Goal: Task Accomplishment & Management: Manage account settings

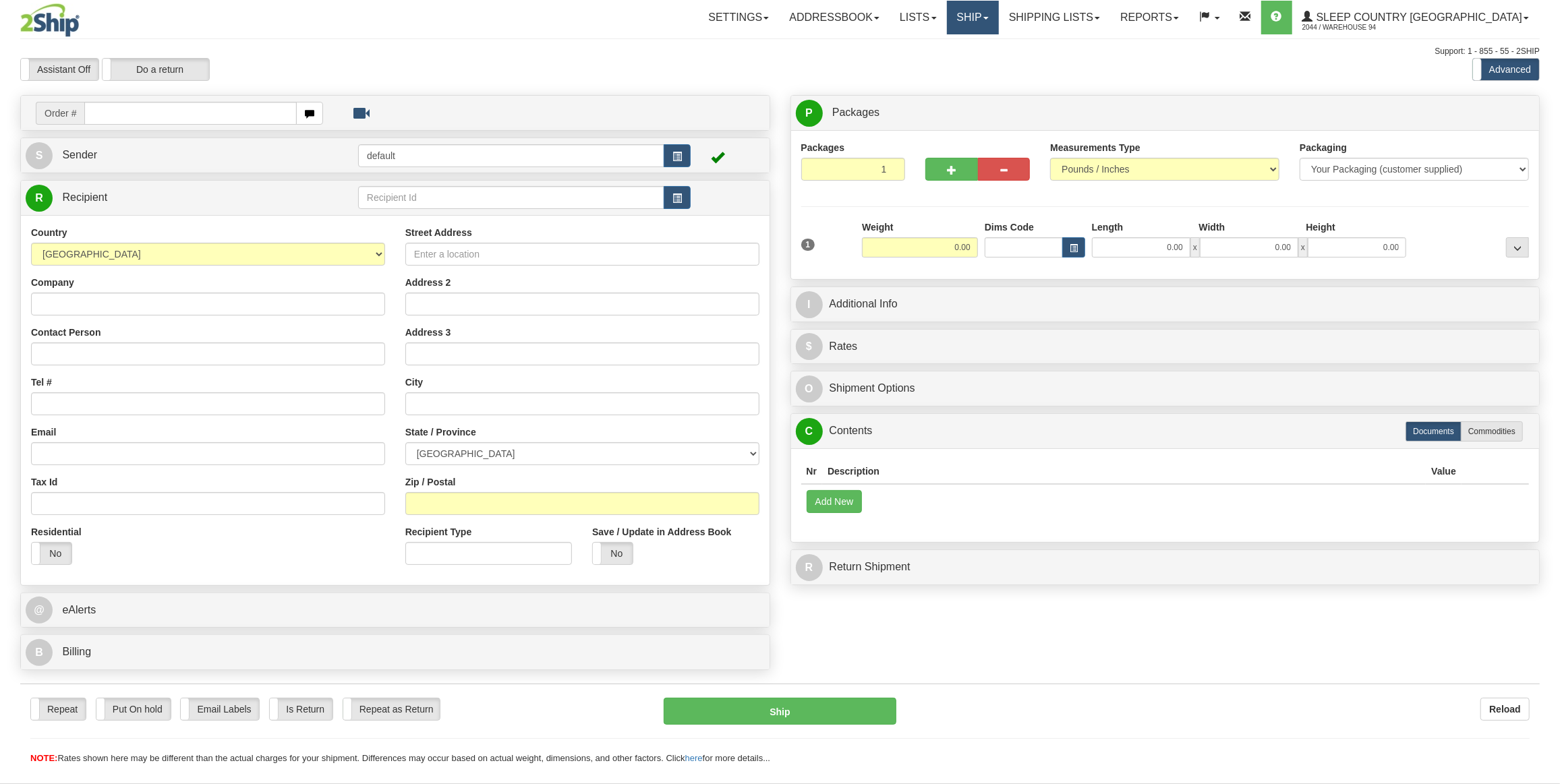
click at [999, 27] on link "Ship" at bounding box center [973, 18] width 52 height 34
click at [985, 63] on span "OnHold / Order Queue" at bounding box center [937, 65] width 95 height 11
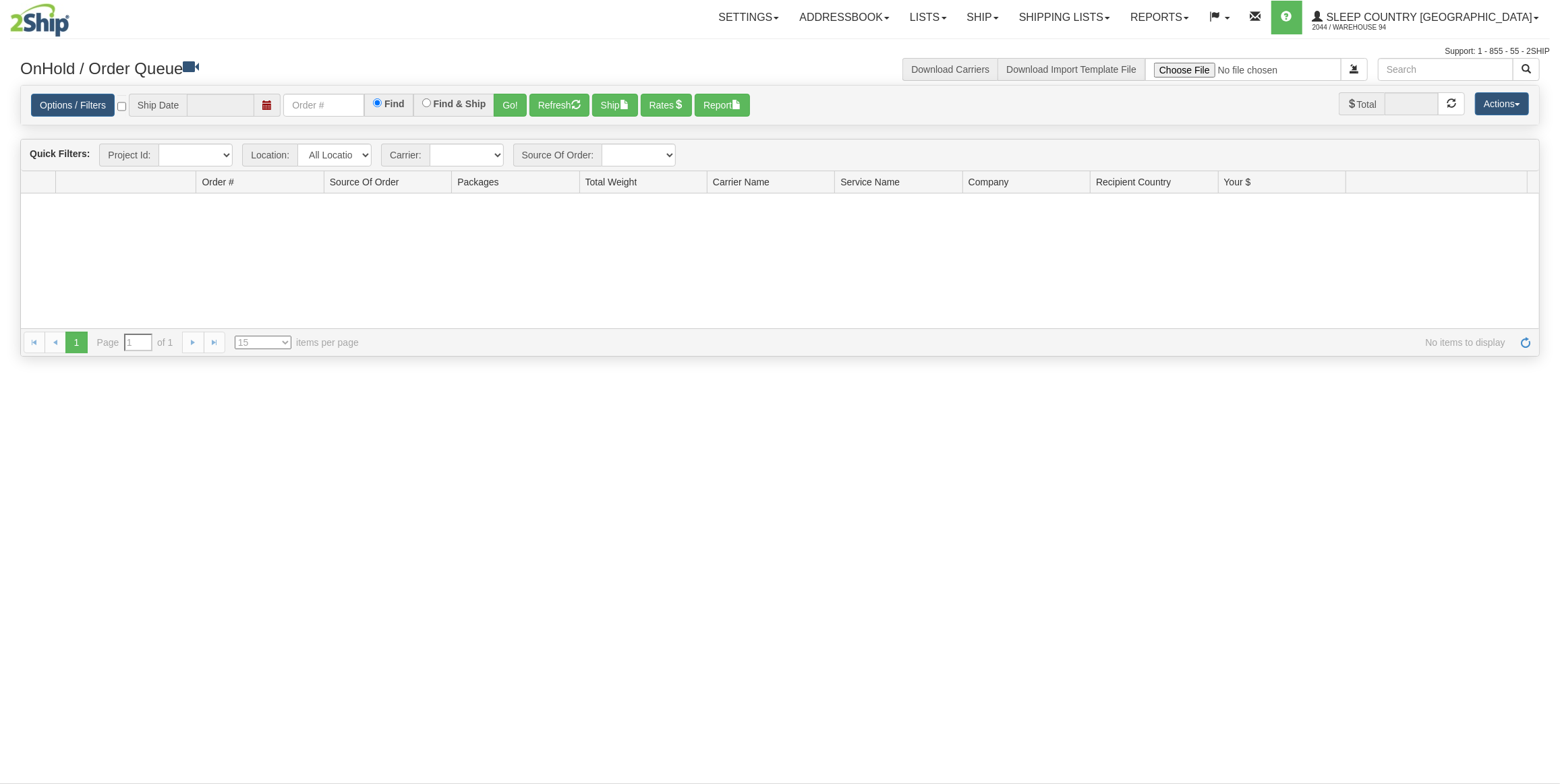
type input "[DATE]"
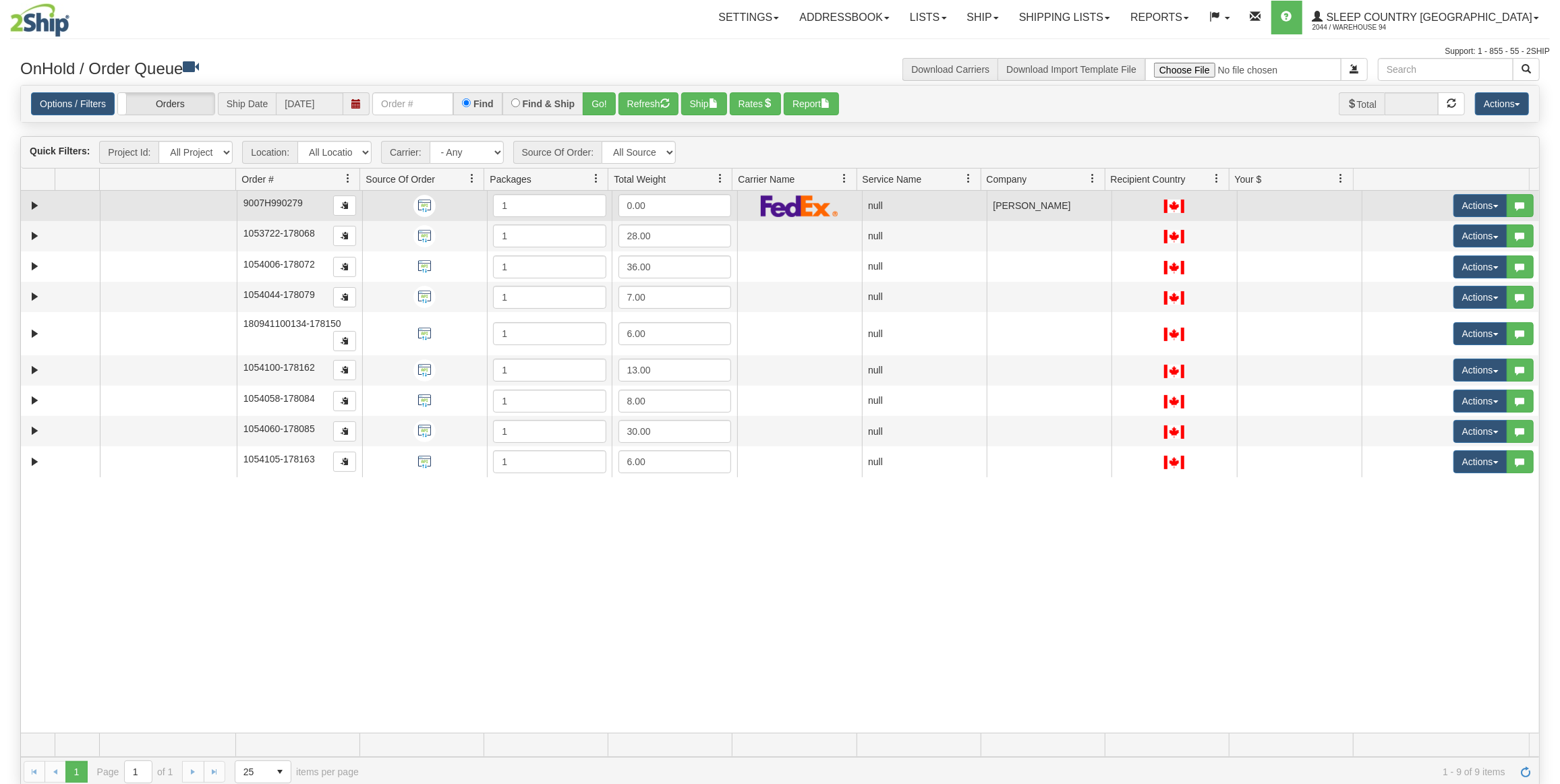
click at [25, 206] on td at bounding box center [61, 206] width 79 height 31
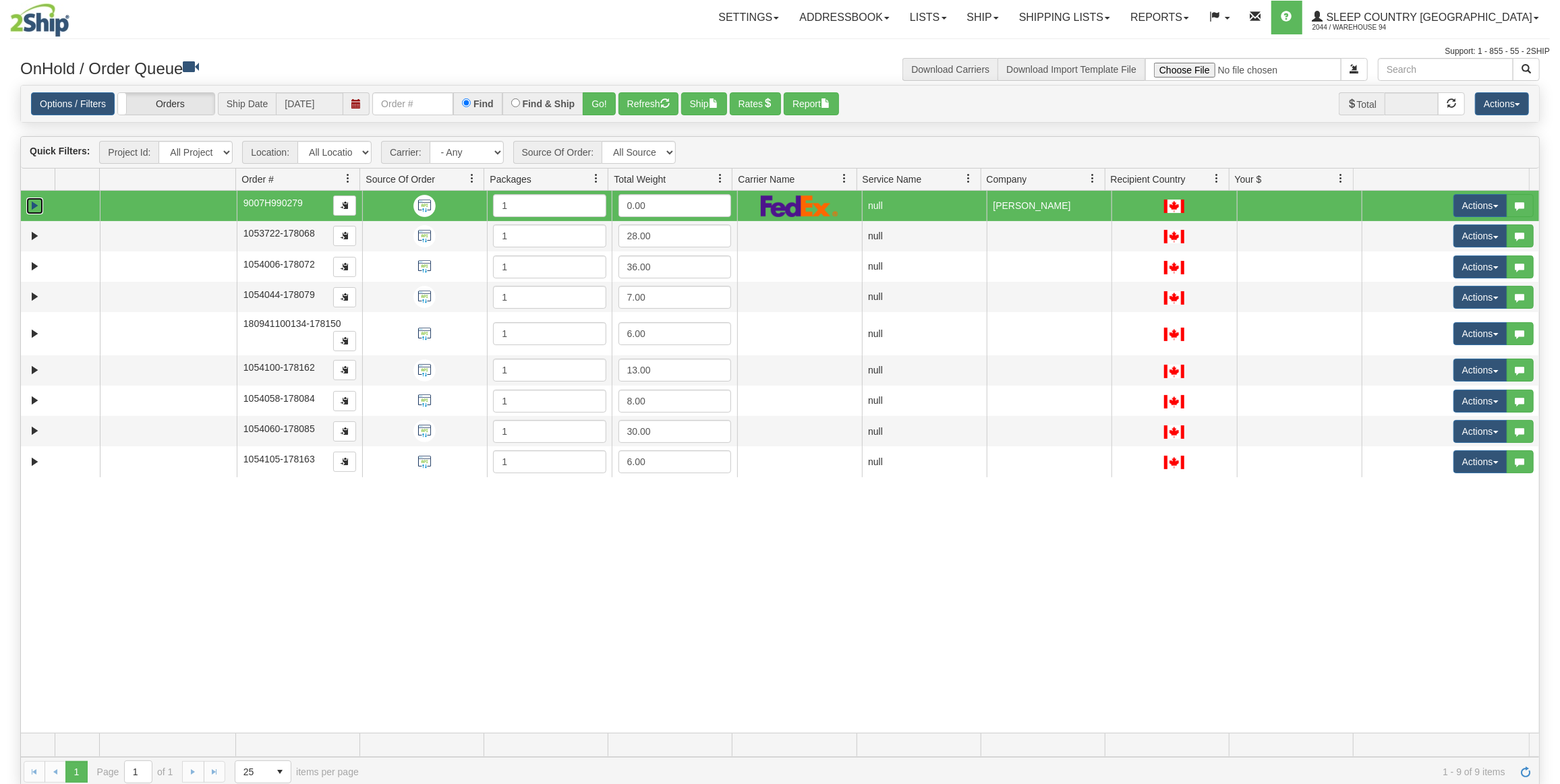
click at [37, 203] on link "Expand" at bounding box center [35, 206] width 17 height 17
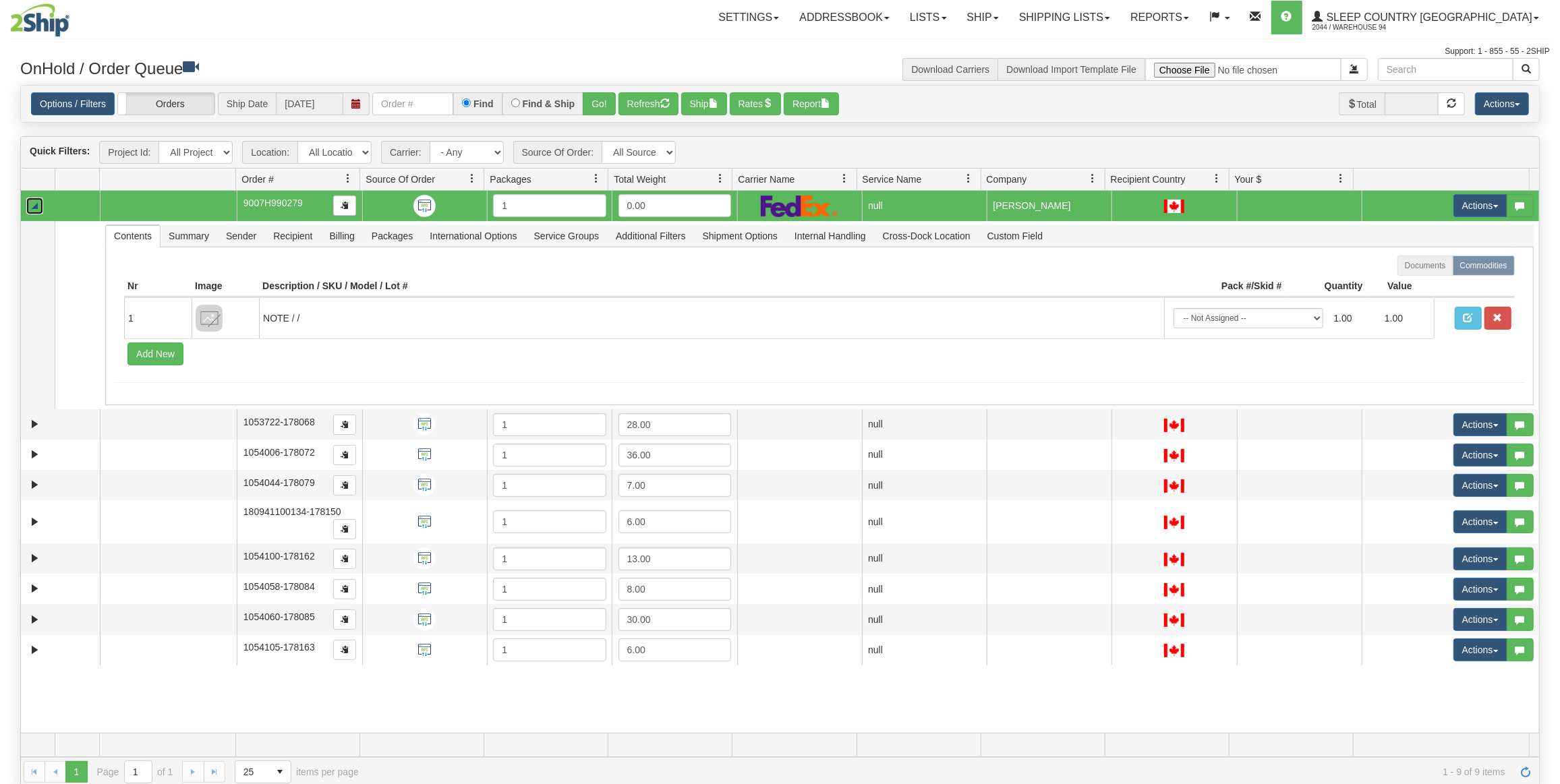
click at [31, 201] on link "Collapse" at bounding box center [35, 206] width 17 height 17
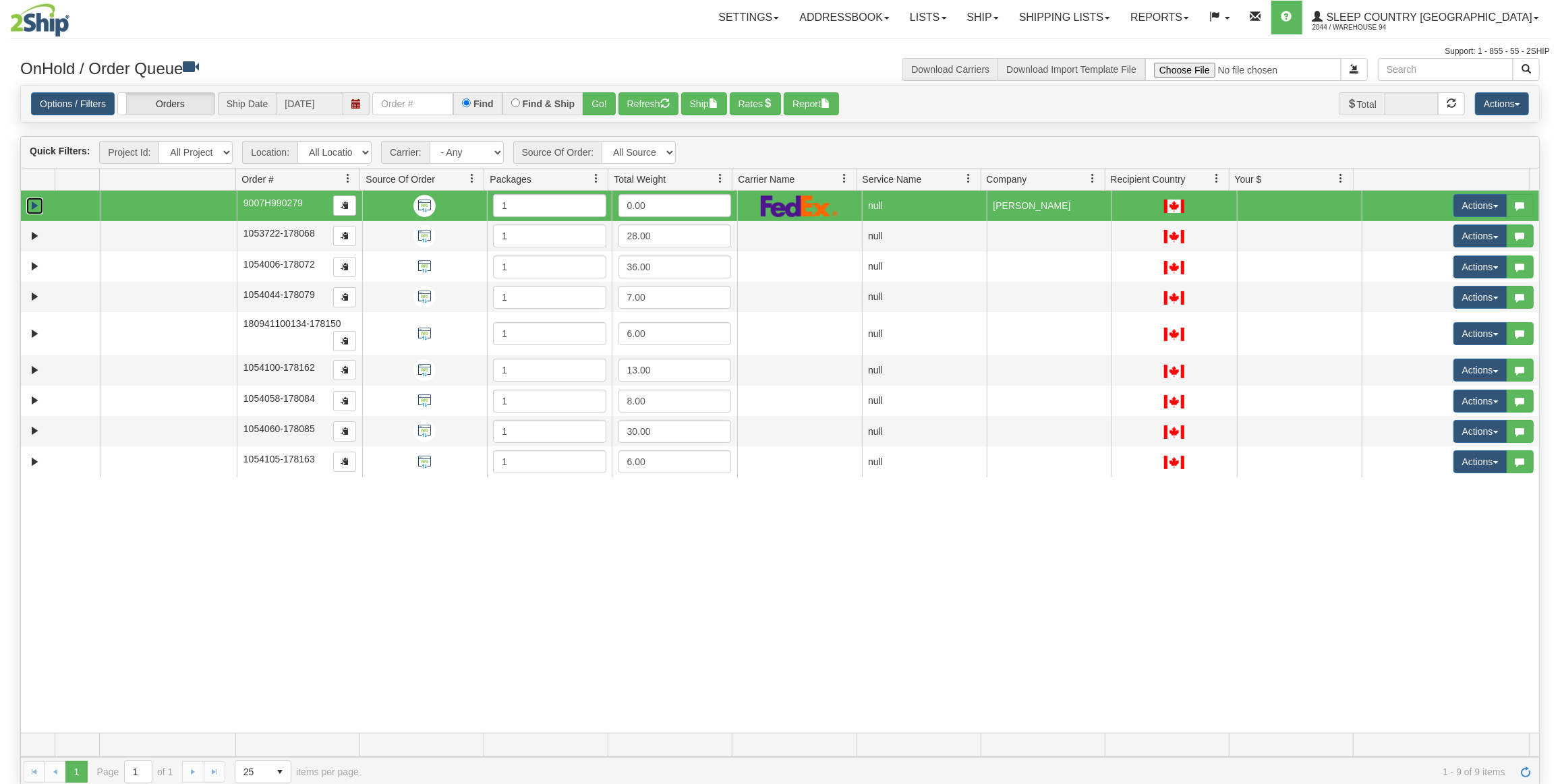
click at [44, 206] on td at bounding box center [61, 206] width 79 height 31
click at [35, 206] on link "Expand" at bounding box center [35, 206] width 17 height 17
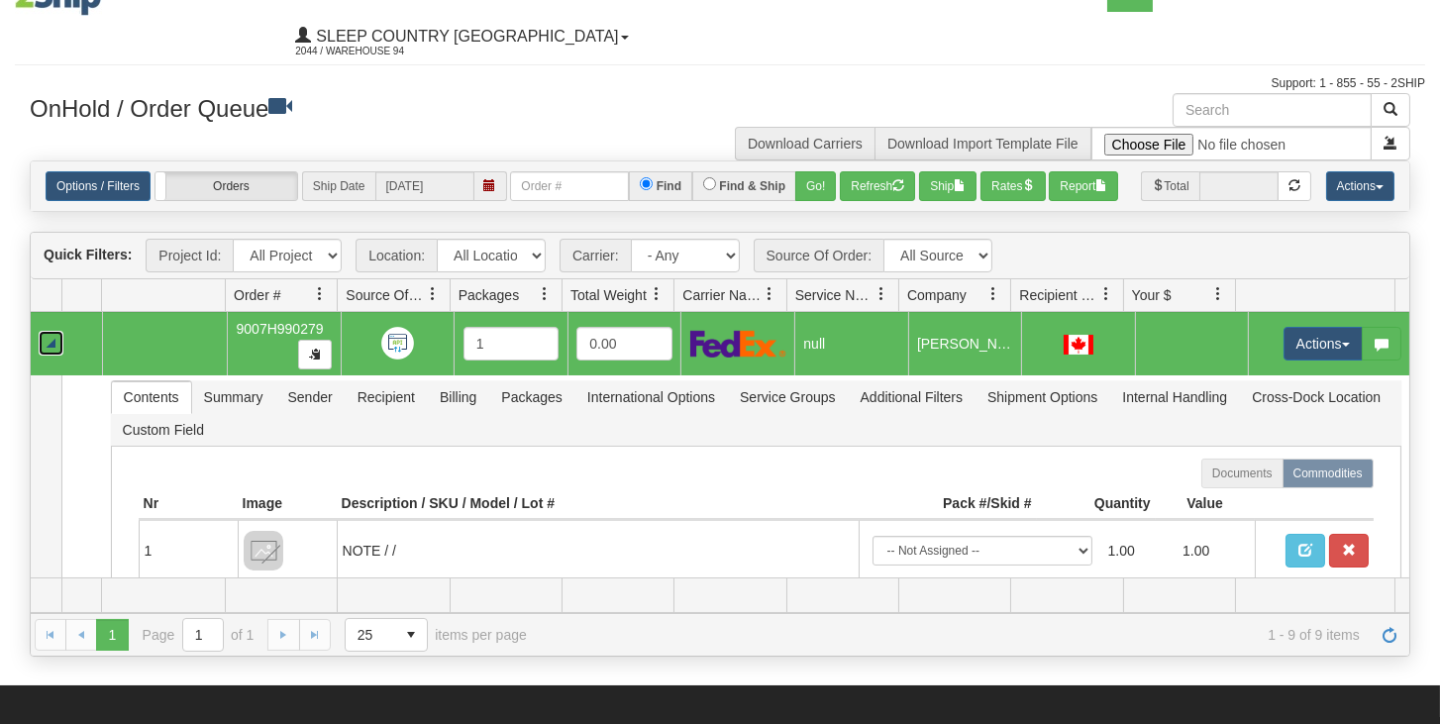
scroll to position [56, 0]
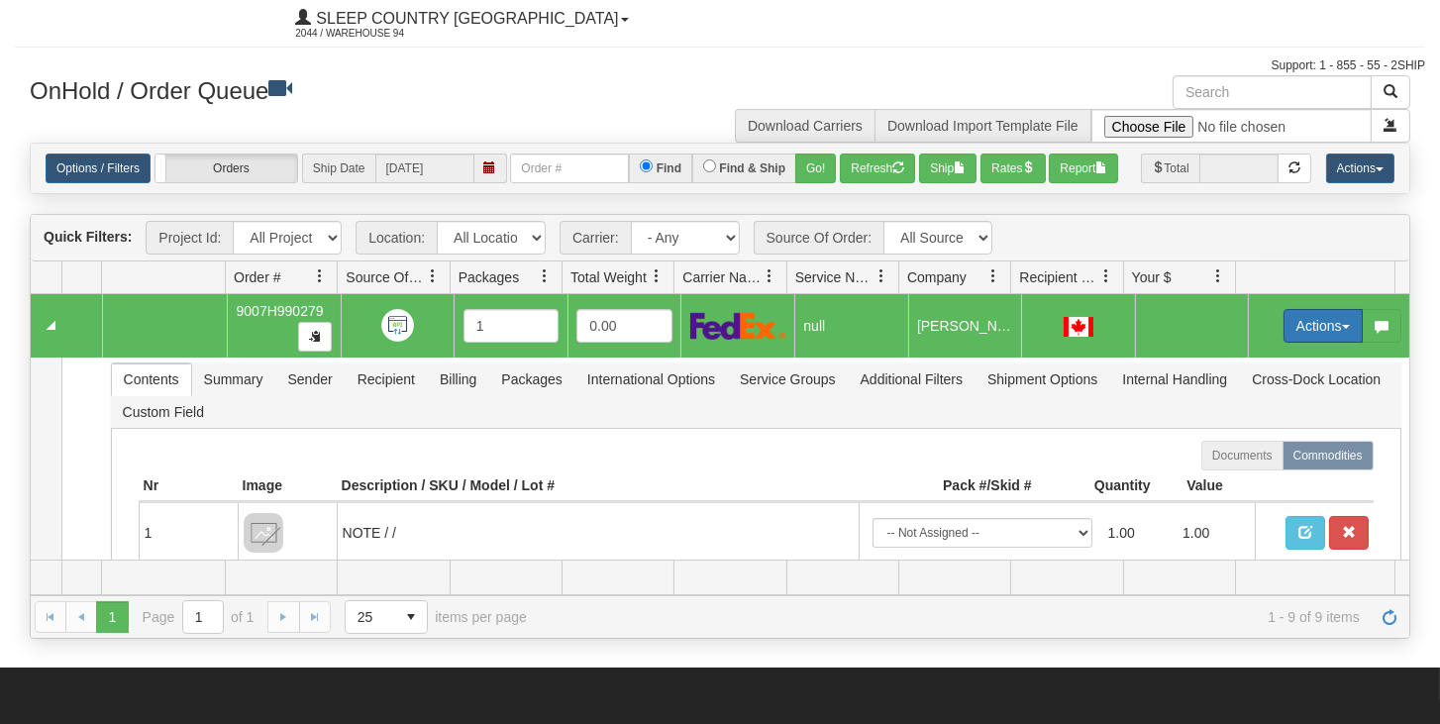
click at [1320, 343] on button "Actions" at bounding box center [1323, 326] width 79 height 34
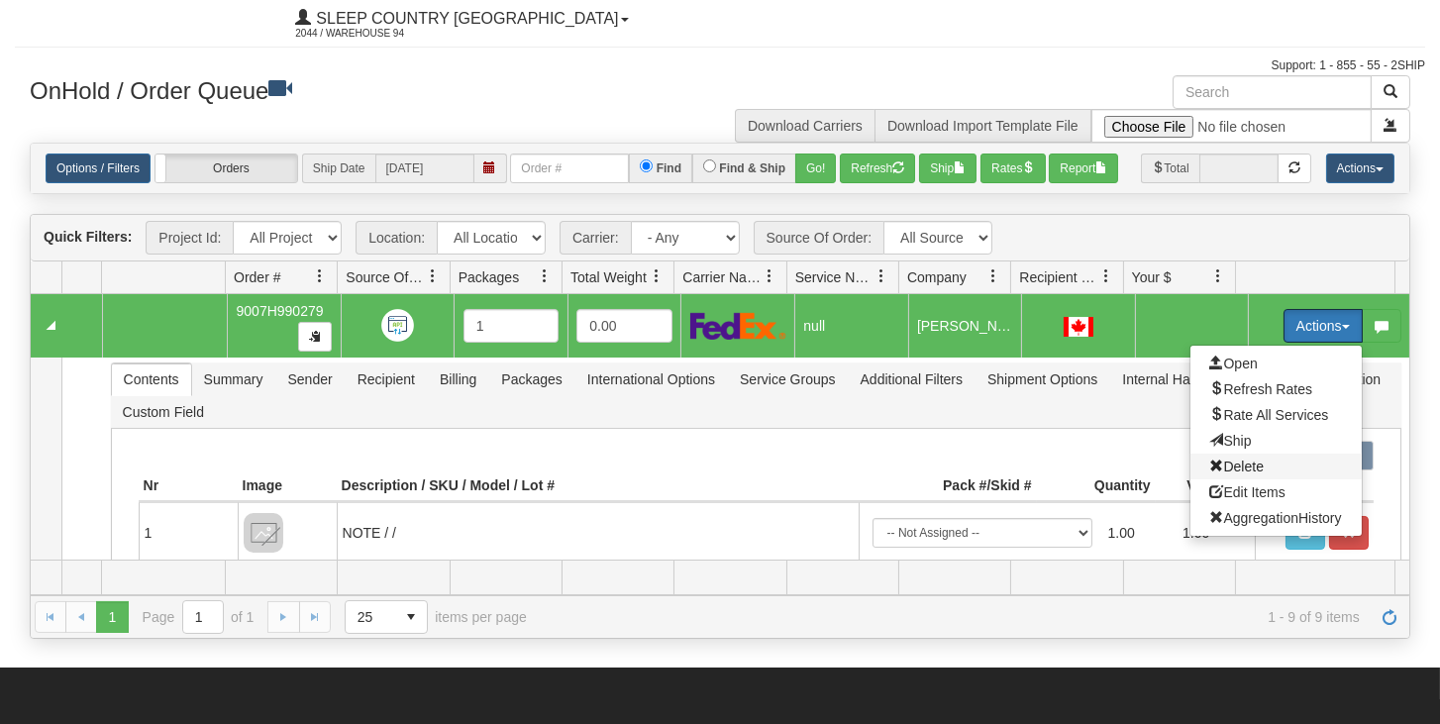
click at [1232, 474] on span "Delete" at bounding box center [1236, 467] width 53 height 16
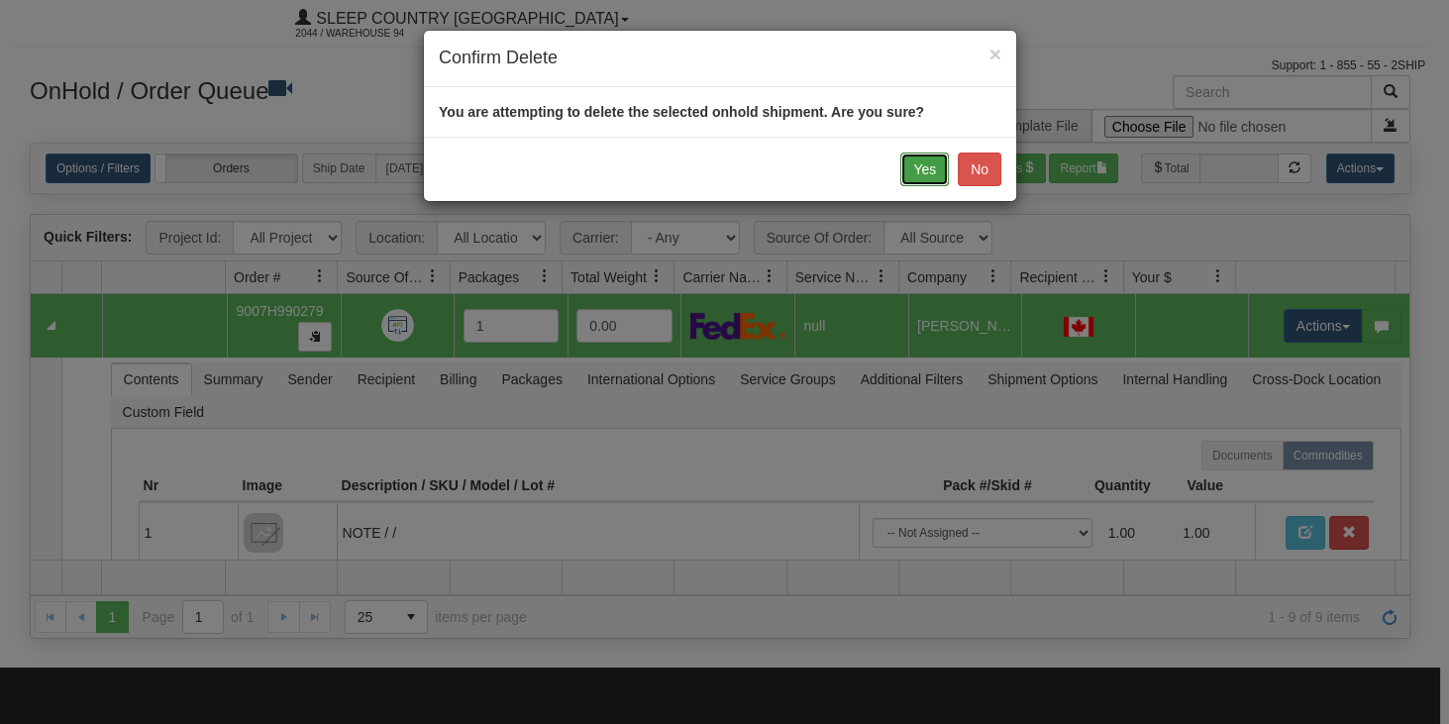
click at [915, 174] on button "Yes" at bounding box center [924, 170] width 49 height 34
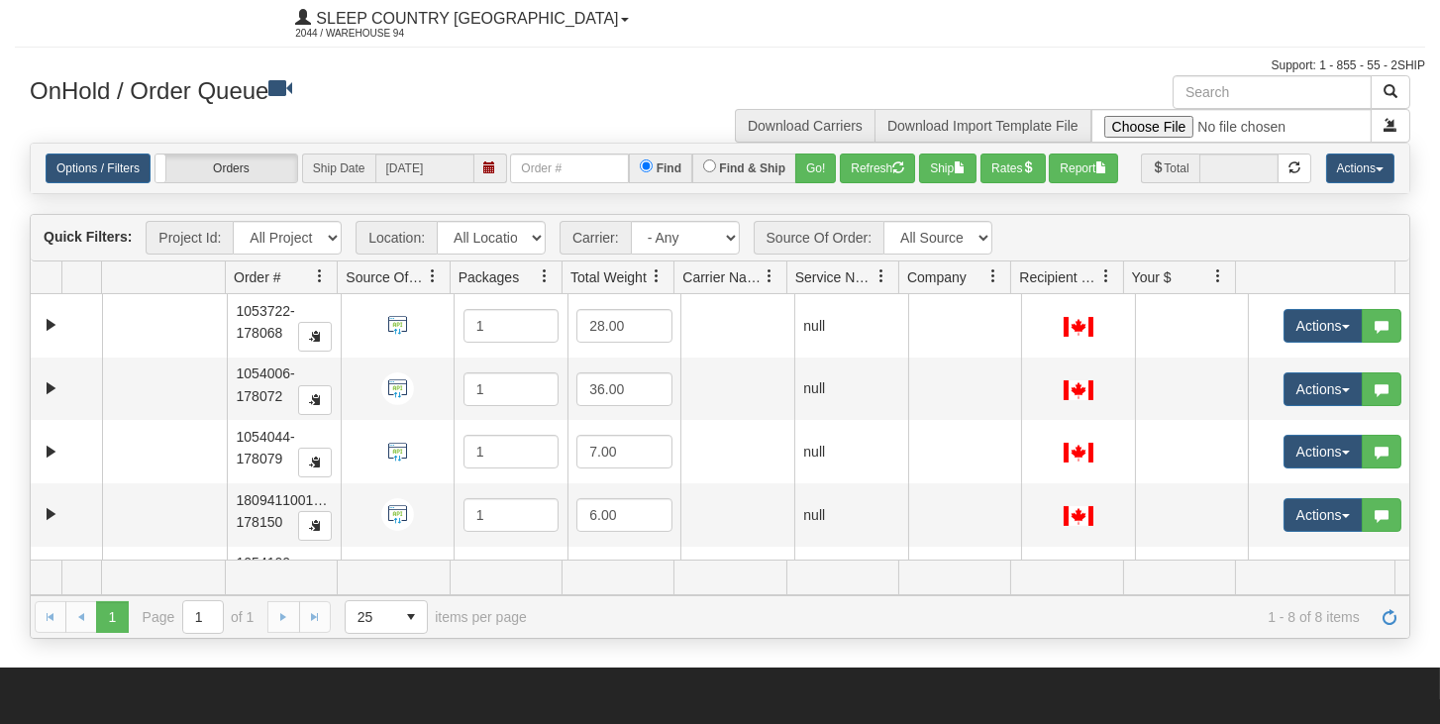
click at [662, 183] on div "Options / Filters Group Shipments Orders Ship Date 08/21/2025 Find Find & Ship …" at bounding box center [720, 169] width 1379 height 30
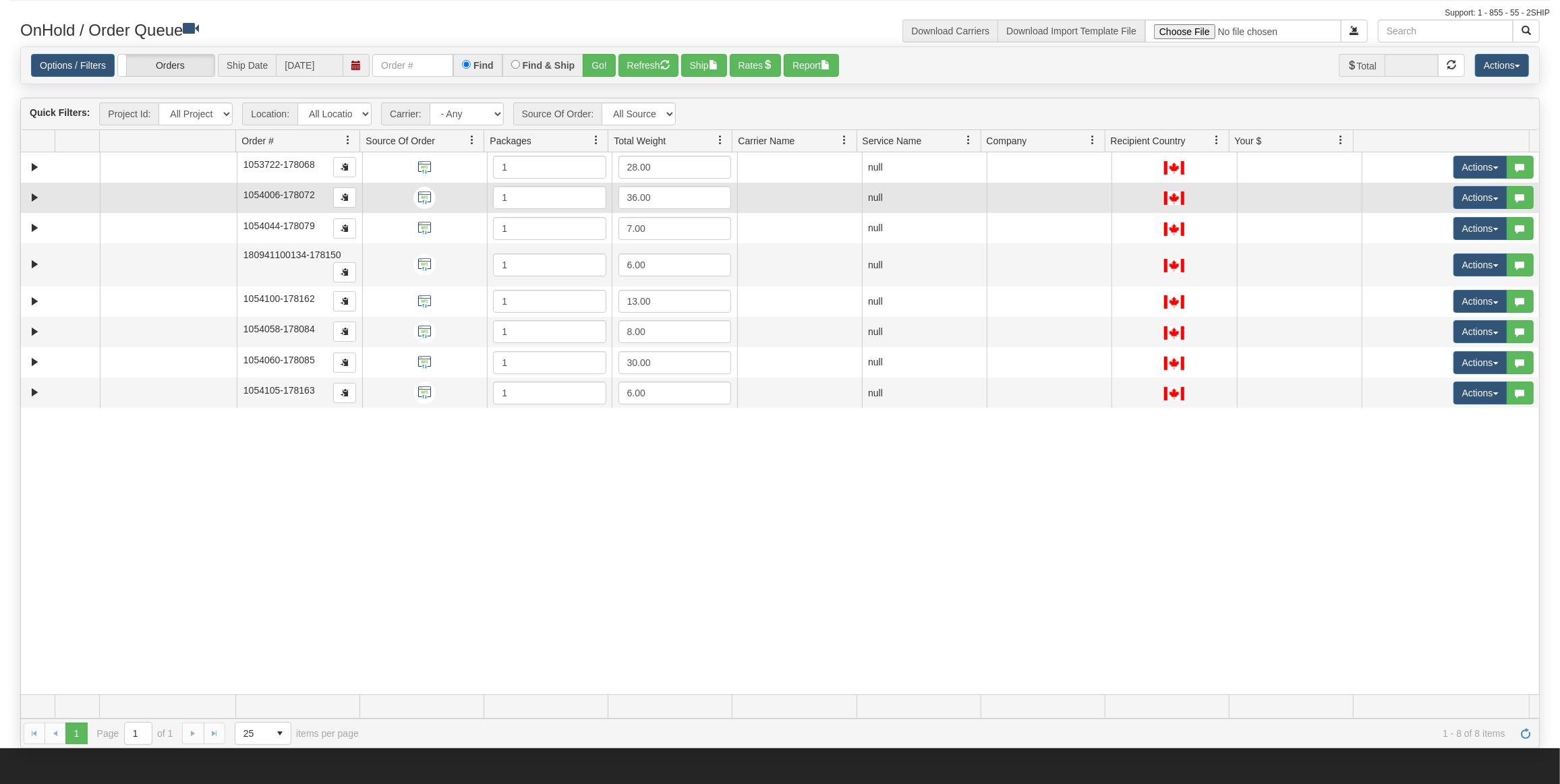
scroll to position [0, 0]
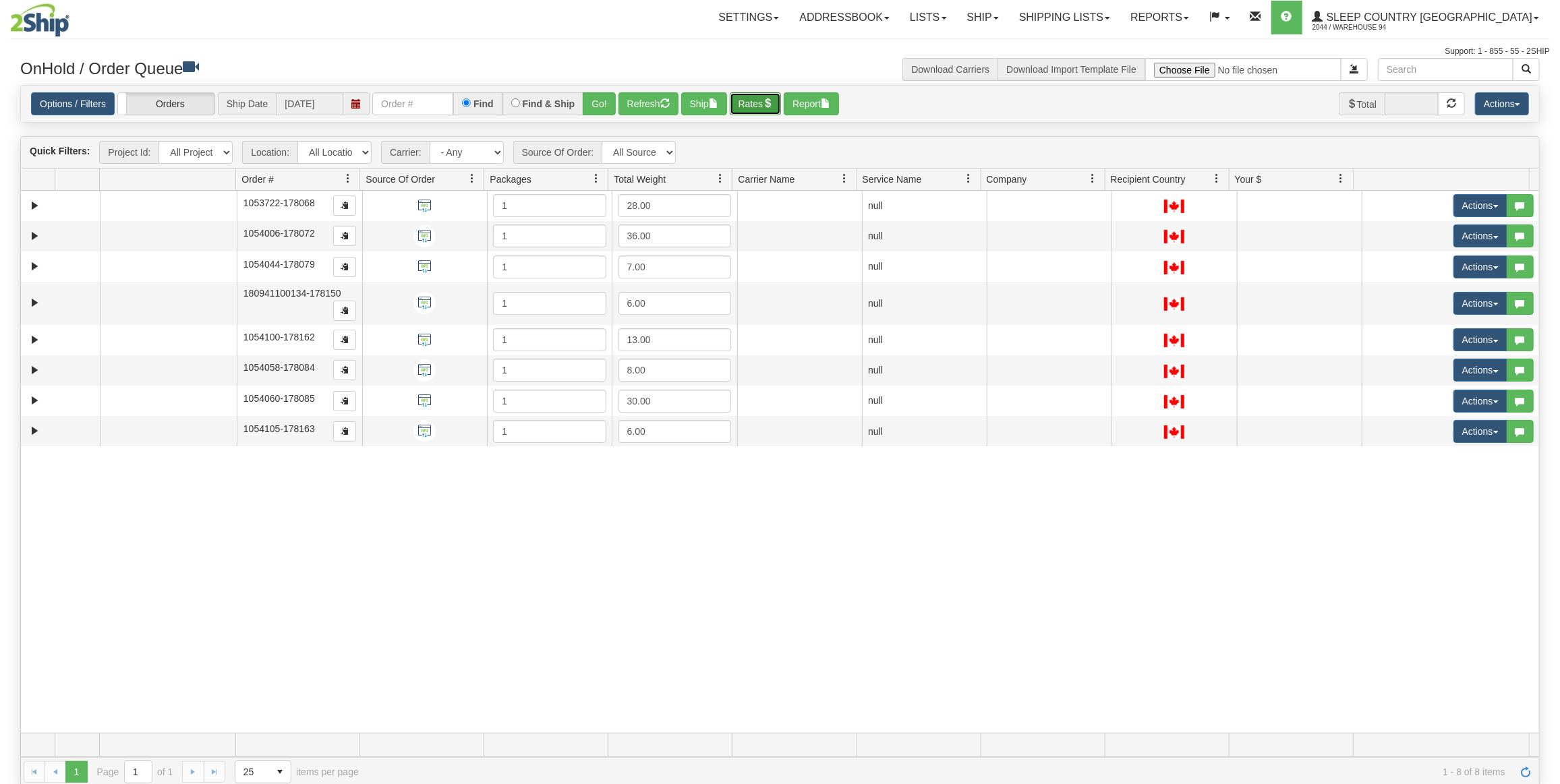
click at [741, 99] on button "Rates" at bounding box center [756, 104] width 52 height 23
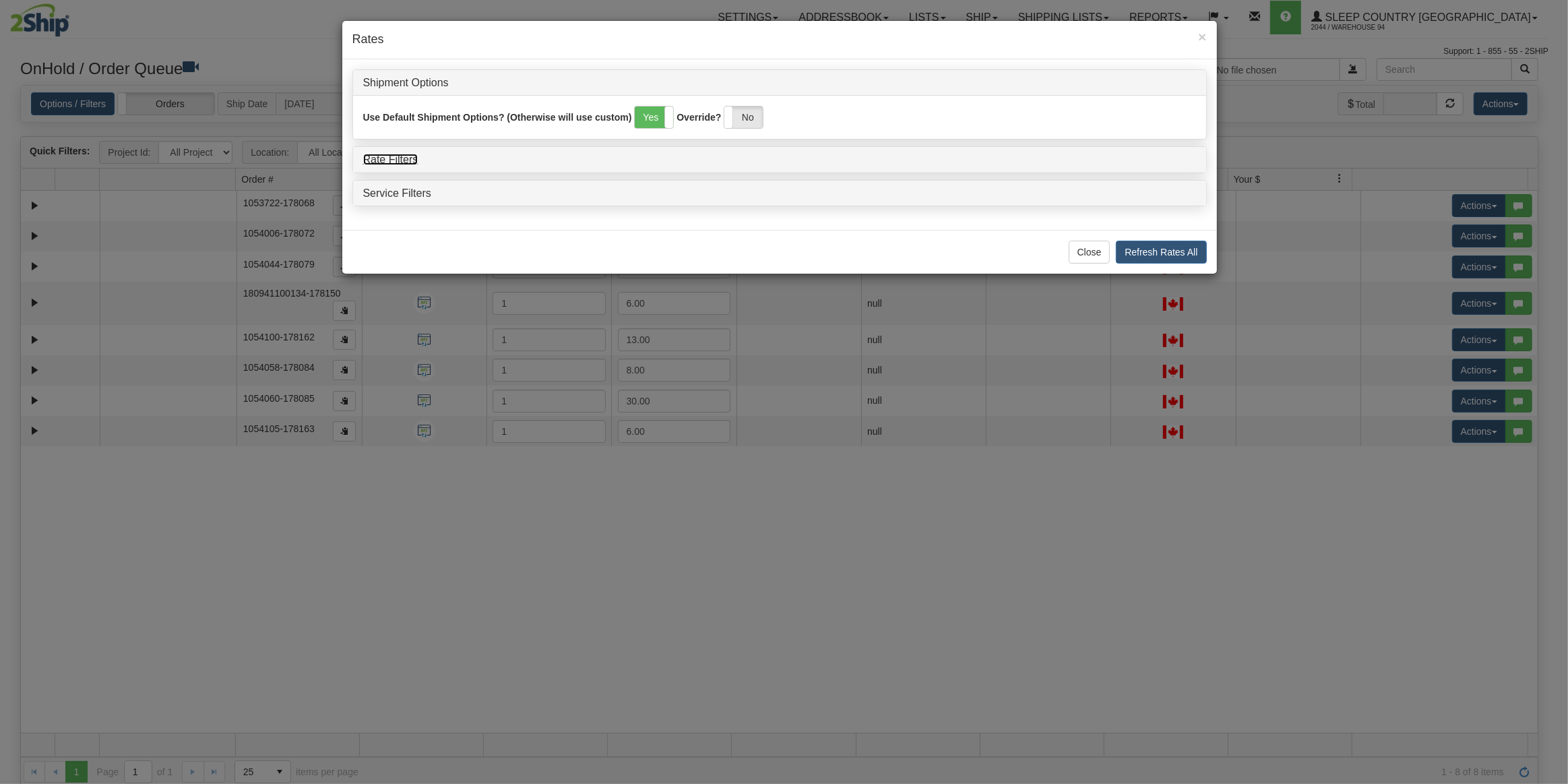
click at [403, 154] on link "Rate Filters" at bounding box center [390, 159] width 55 height 12
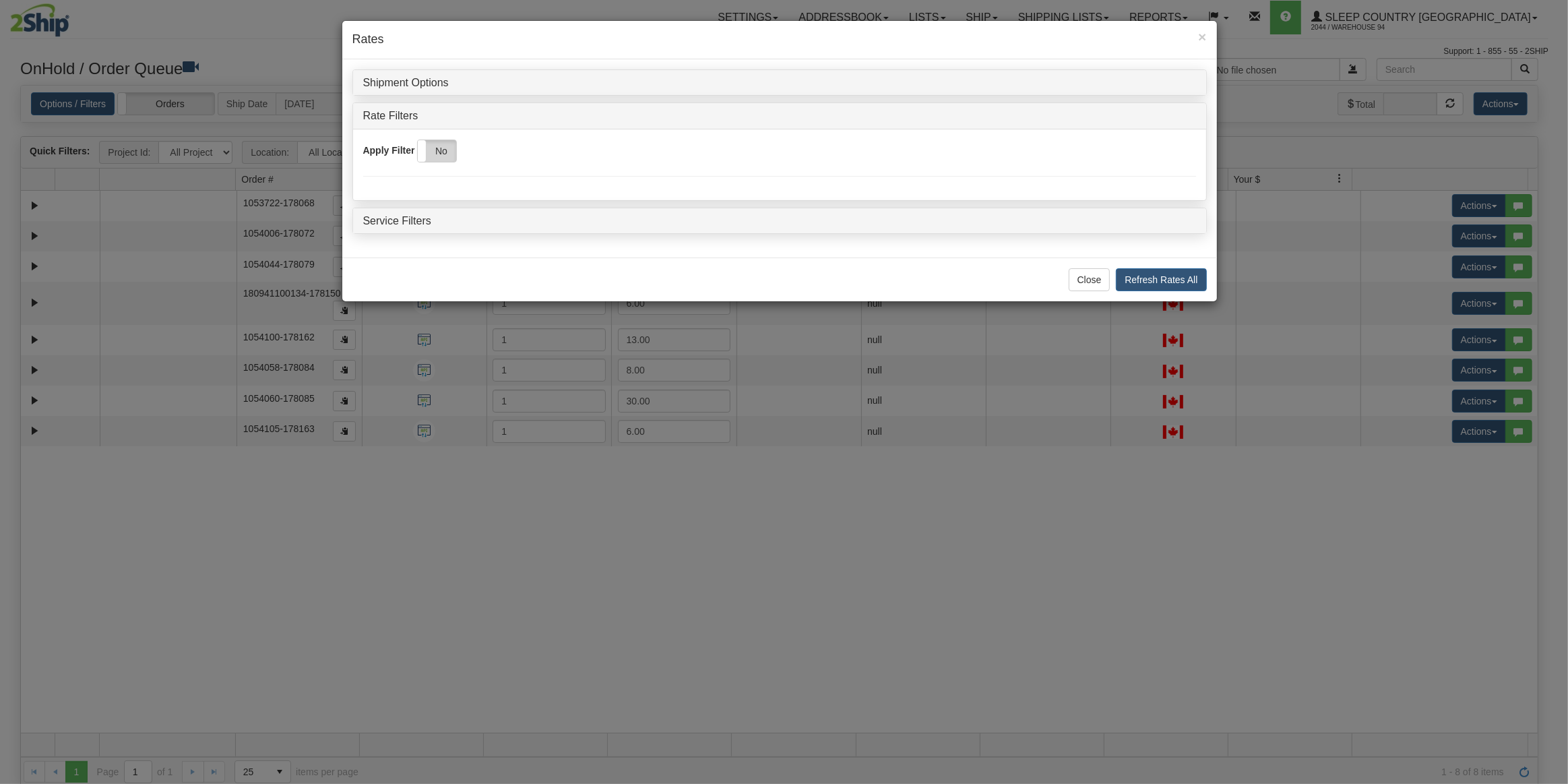
click at [439, 157] on label "No" at bounding box center [437, 151] width 38 height 22
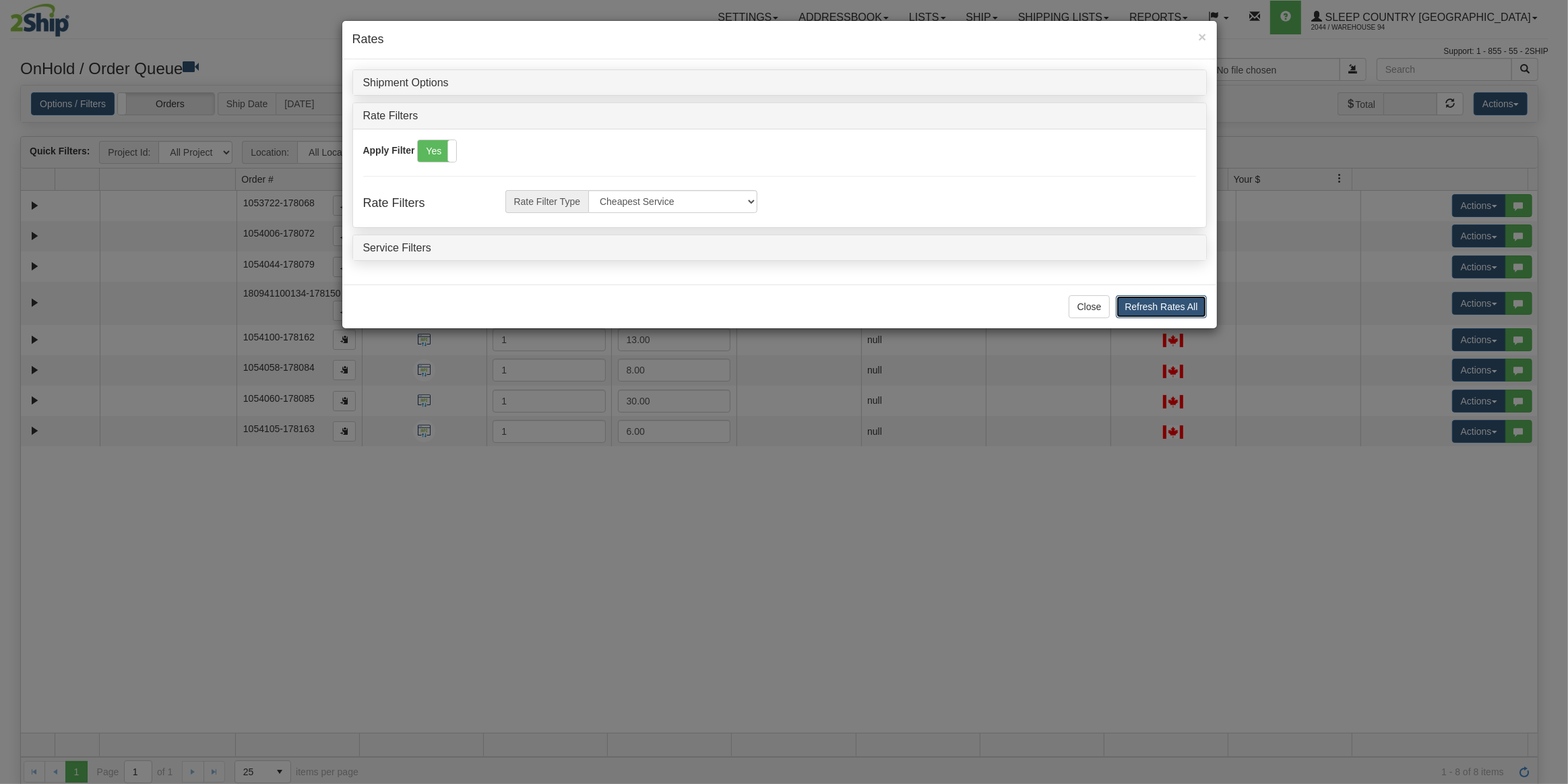
click at [1186, 308] on button "Refresh Rates All" at bounding box center [1161, 307] width 90 height 23
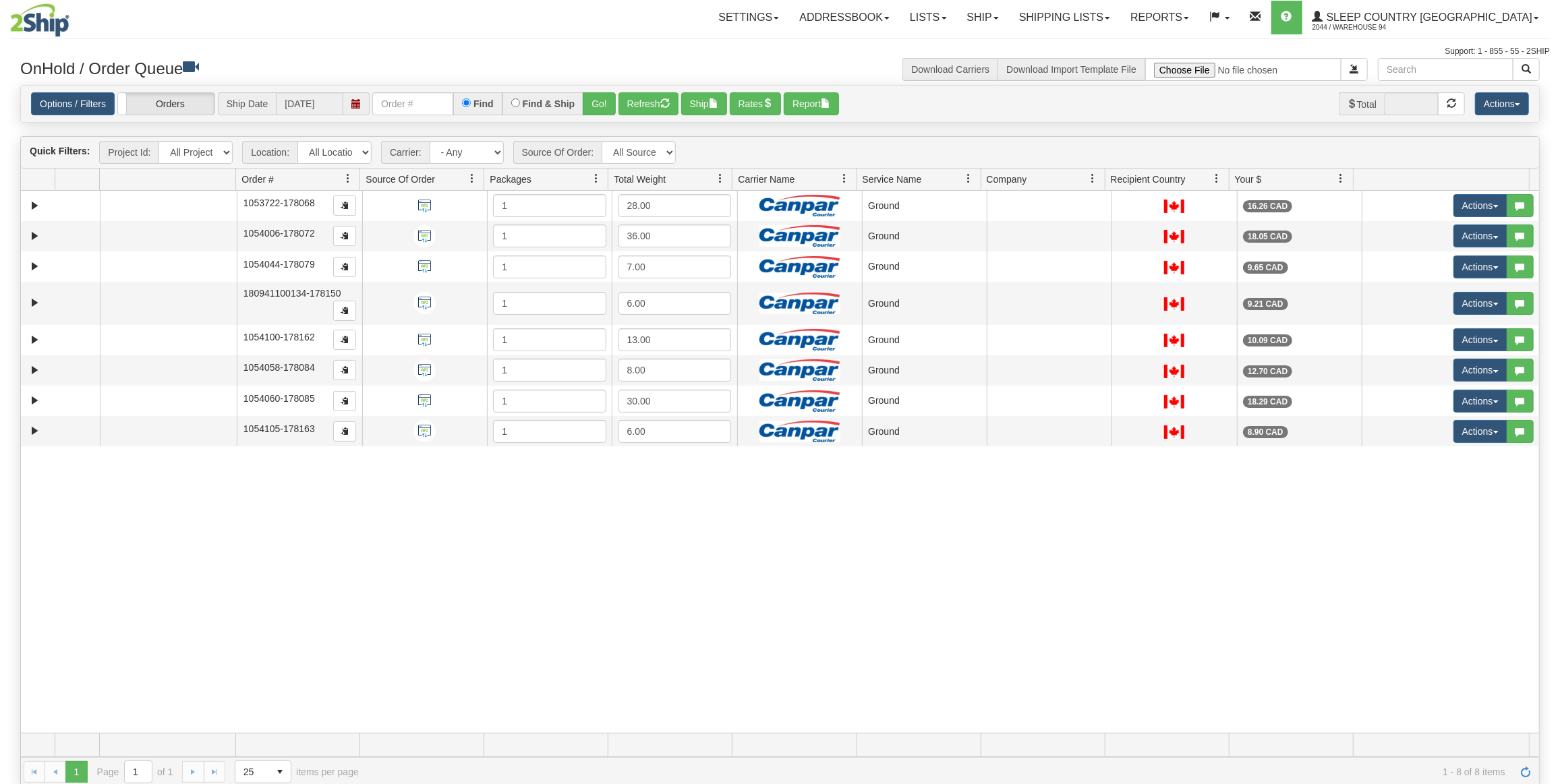
click at [683, 52] on div "Support: 1 - 855 - 55 - 2SHIP" at bounding box center [780, 51] width 1540 height 12
click at [665, 99] on span "button" at bounding box center [665, 103] width 10 height 10
click at [879, 39] on div "Toggle navigation Settings Shipping Preferences Fields Preferences New Recipien…" at bounding box center [780, 29] width 1540 height 58
